Goal: Task Accomplishment & Management: Manage account settings

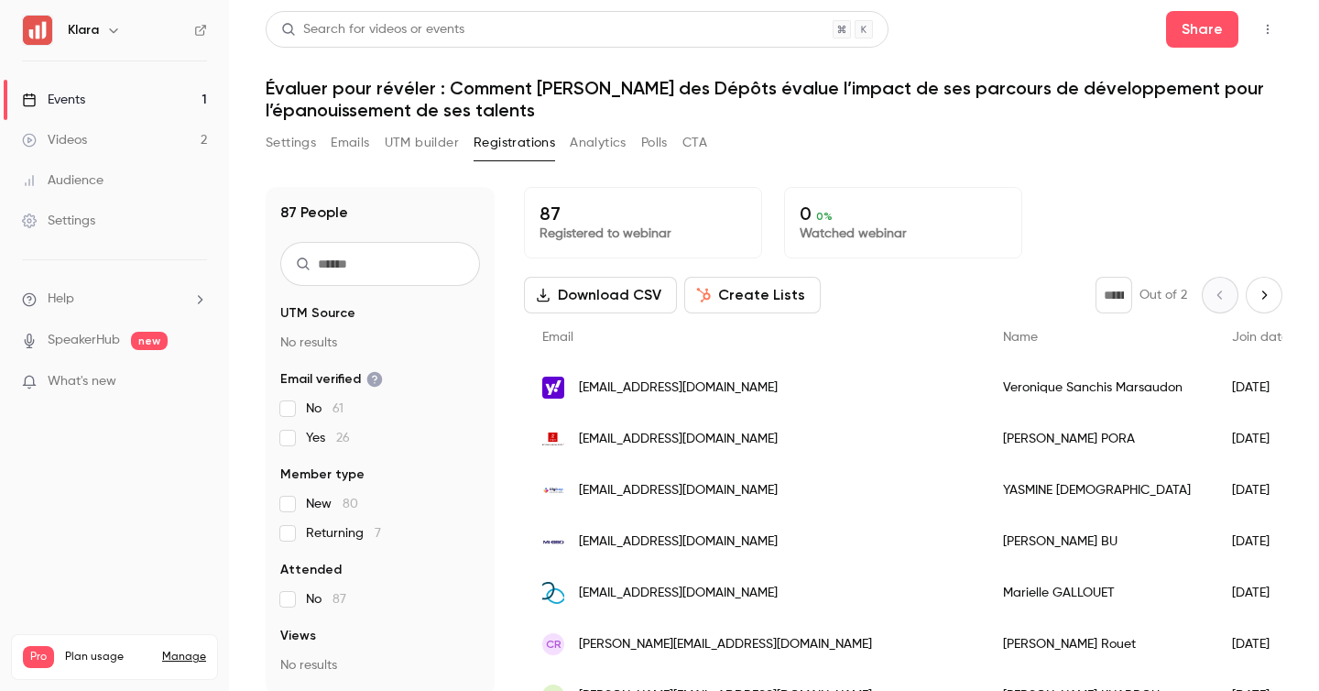
click at [733, 391] on span "veroniquesanchis@yahoo.fr" at bounding box center [678, 387] width 199 height 19
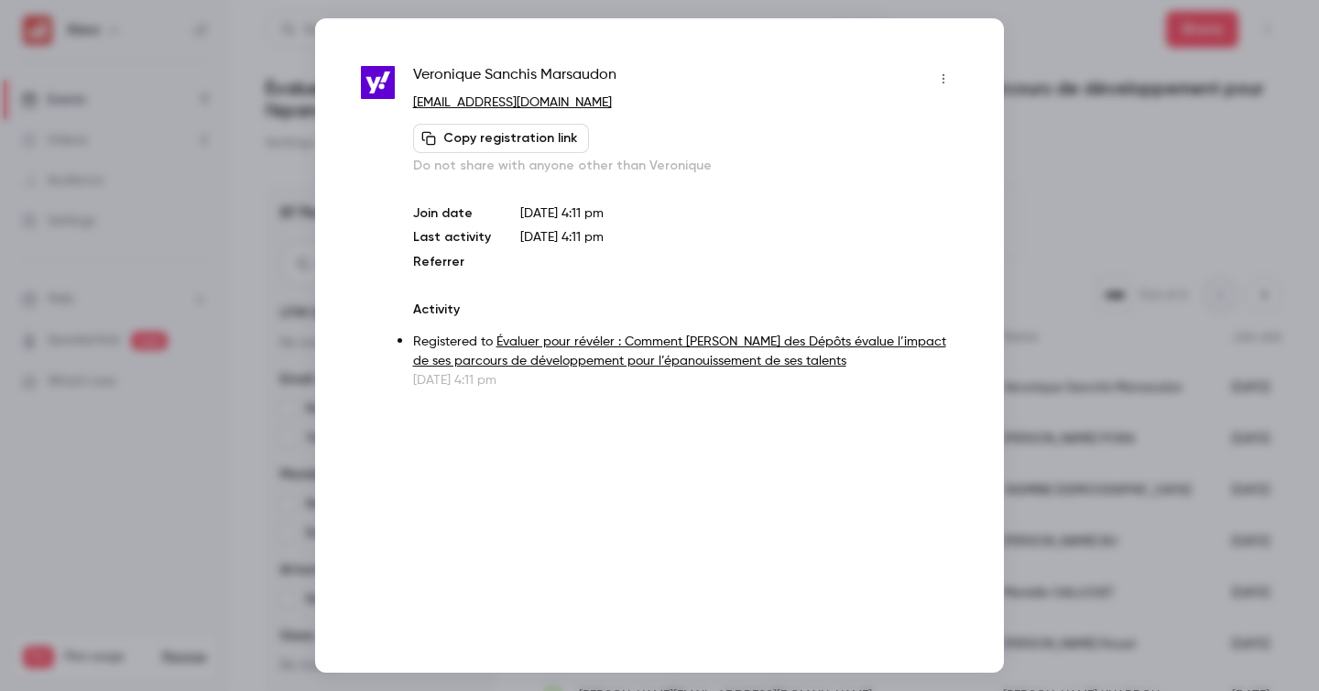
click at [1193, 211] on div at bounding box center [659, 345] width 1319 height 691
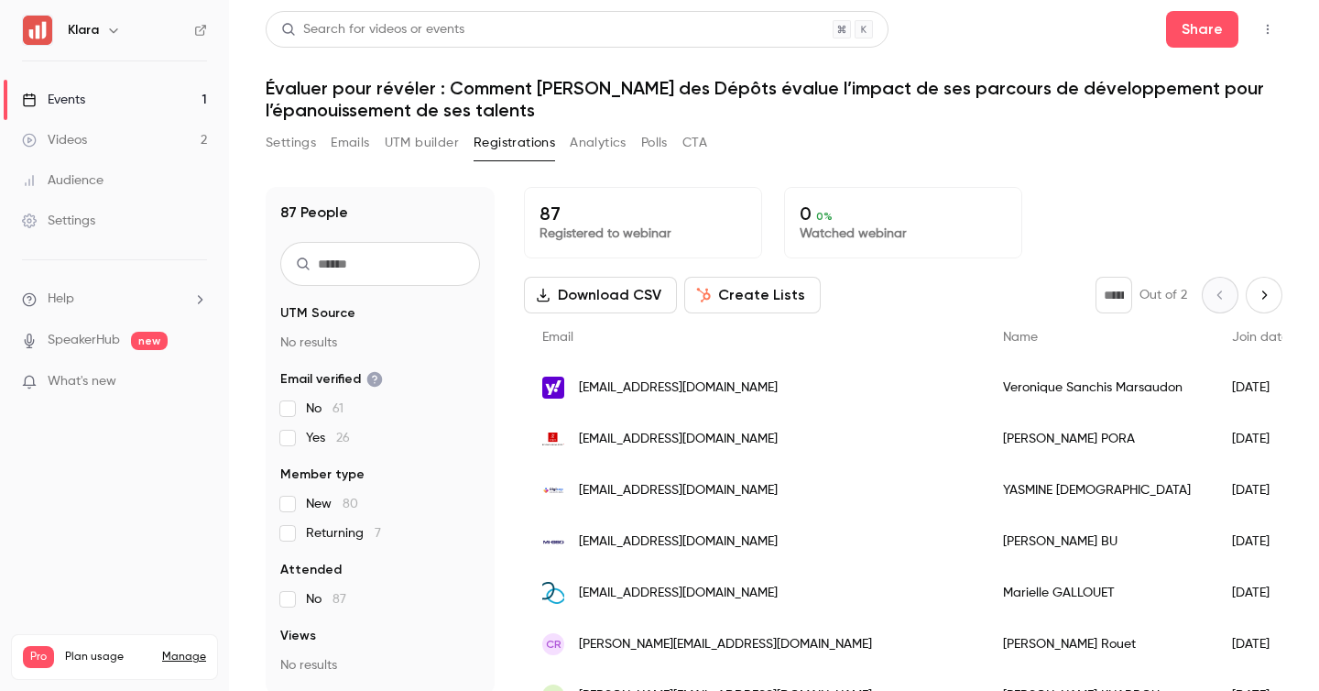
click at [196, 97] on link "Events 1" at bounding box center [114, 100] width 229 height 40
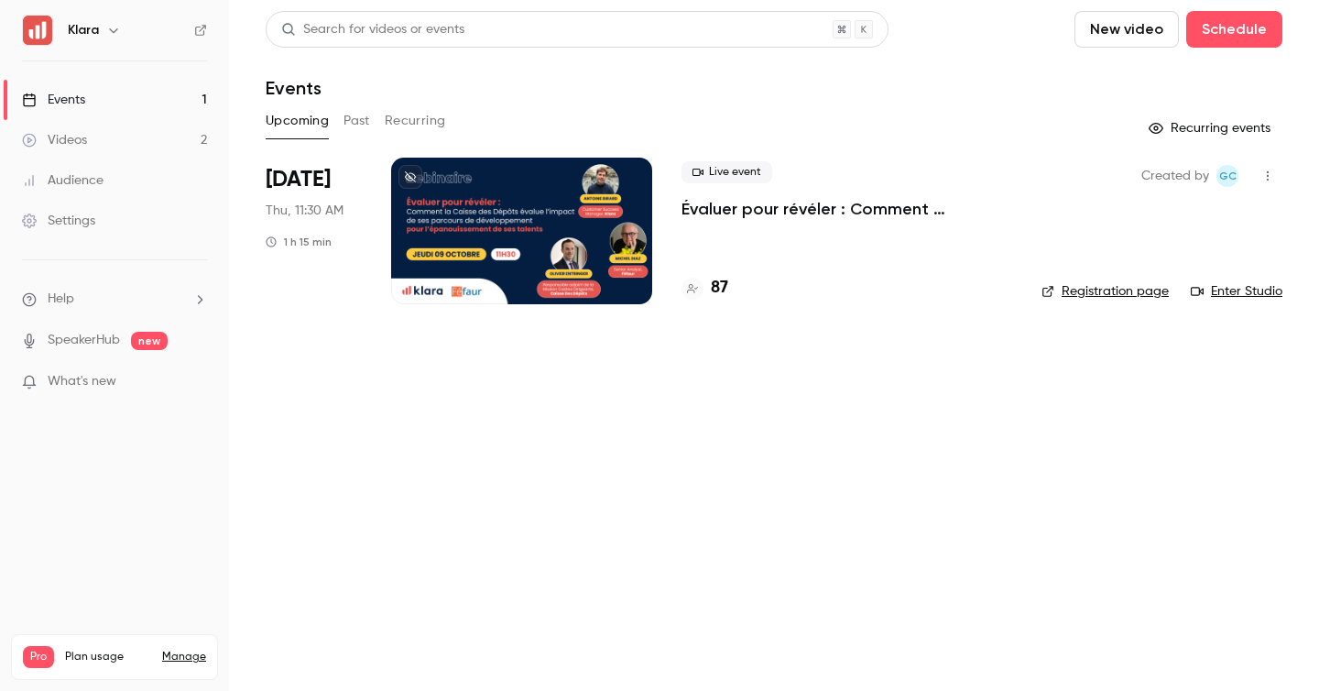
click at [573, 270] on div at bounding box center [521, 231] width 261 height 147
